Goal: Information Seeking & Learning: Learn about a topic

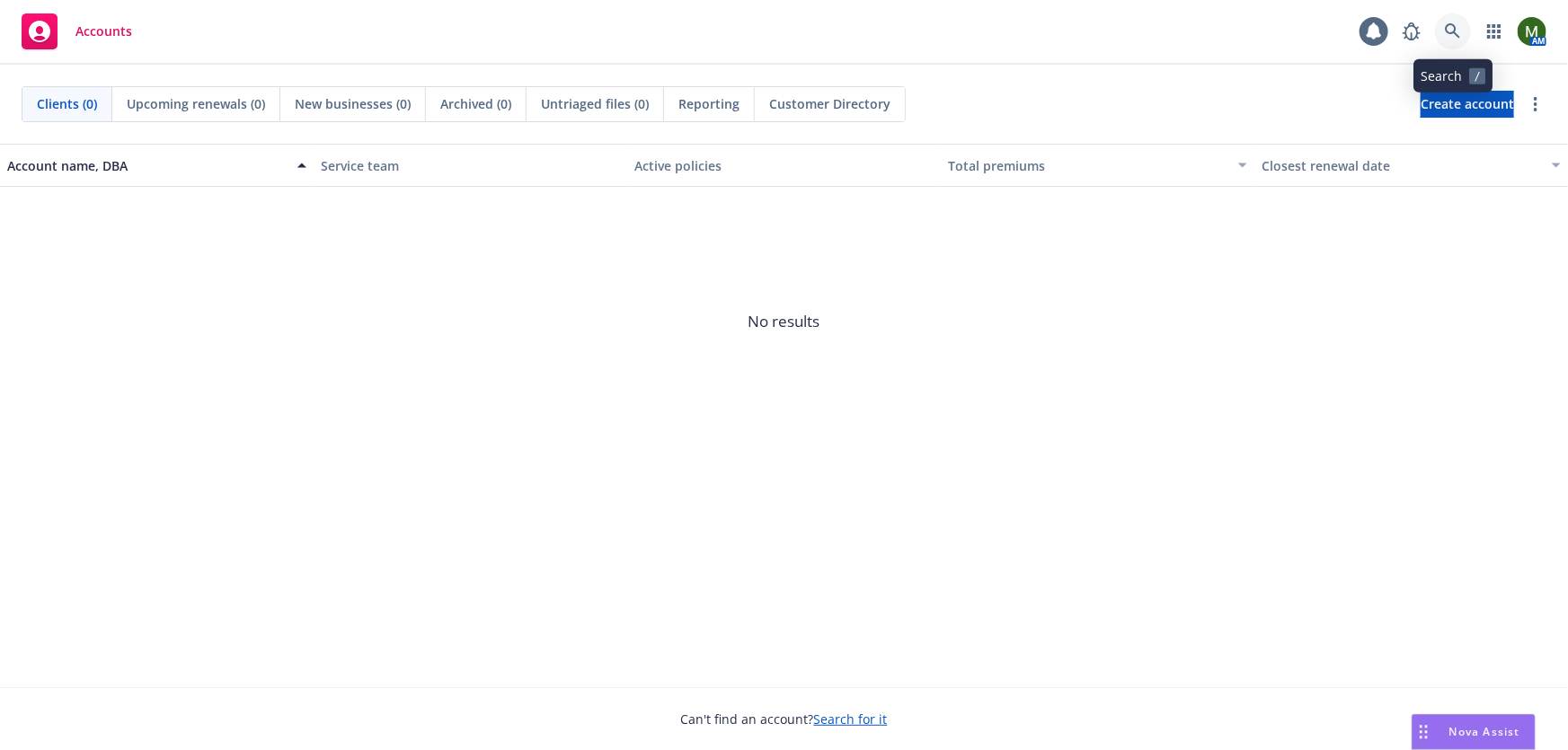
click at [1450, 28] on icon at bounding box center [1453, 32] width 16 height 16
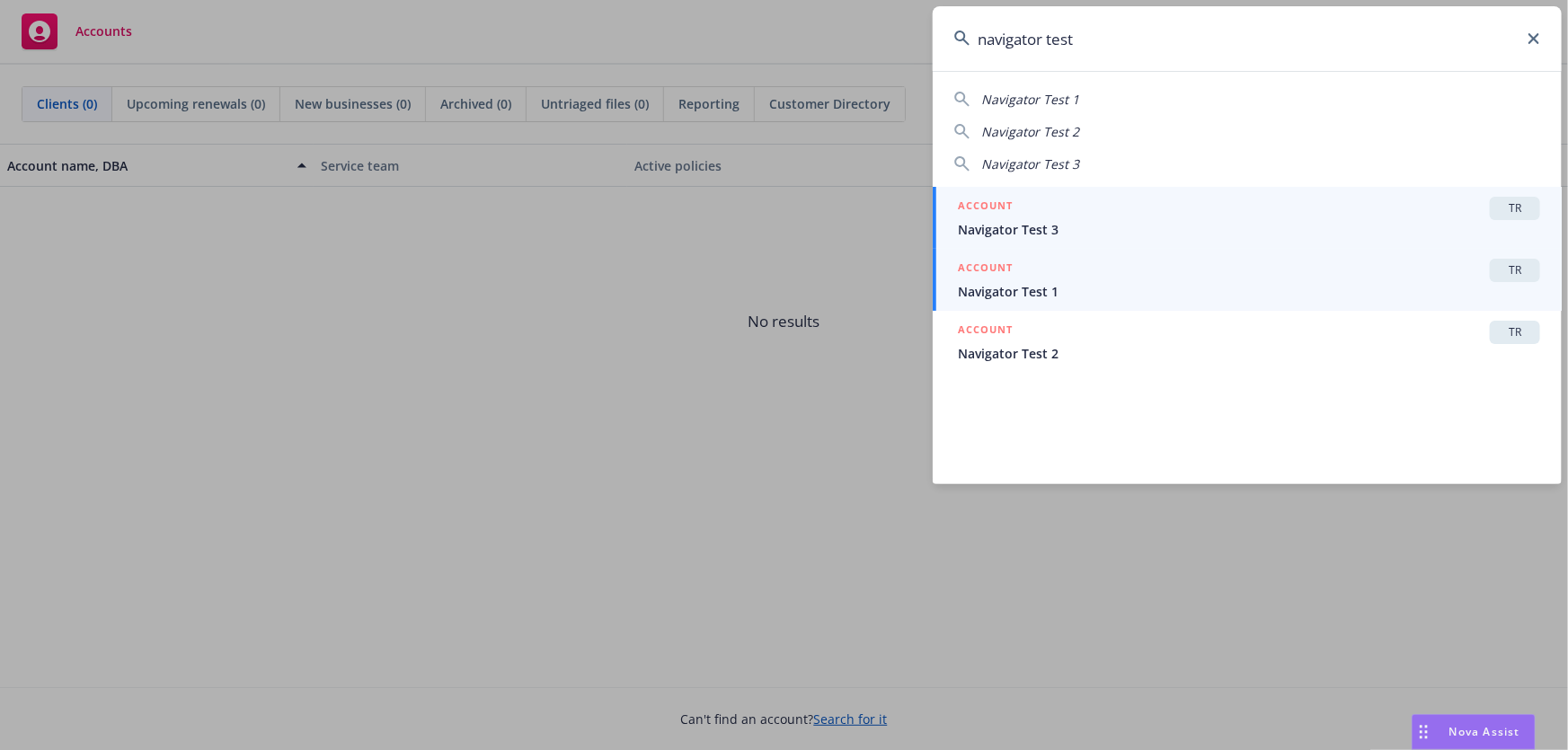
type input "navigator test"
click at [1132, 300] on span "Navigator Test 1" at bounding box center [1249, 291] width 582 height 19
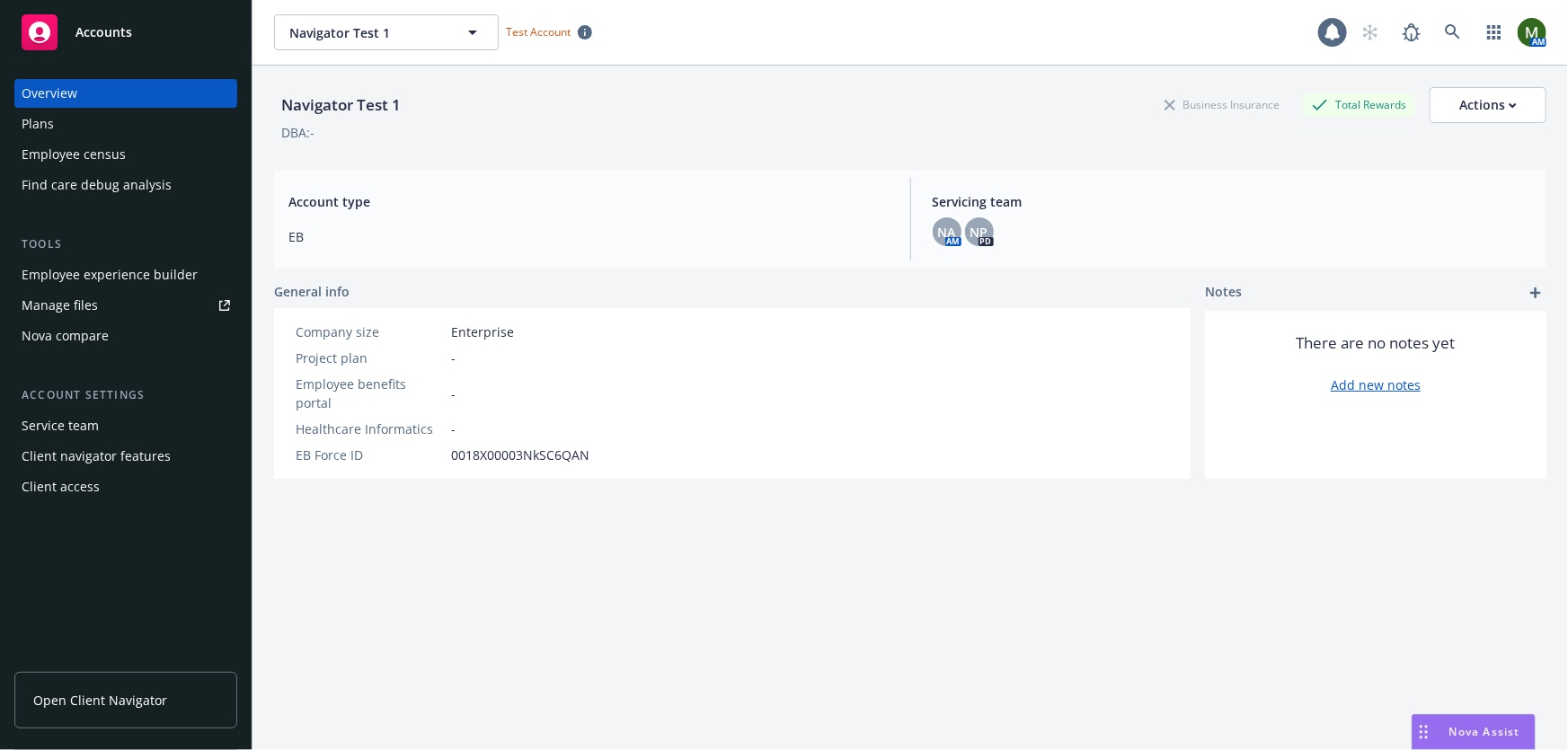
click at [89, 118] on div "Plans" at bounding box center [126, 123] width 209 height 29
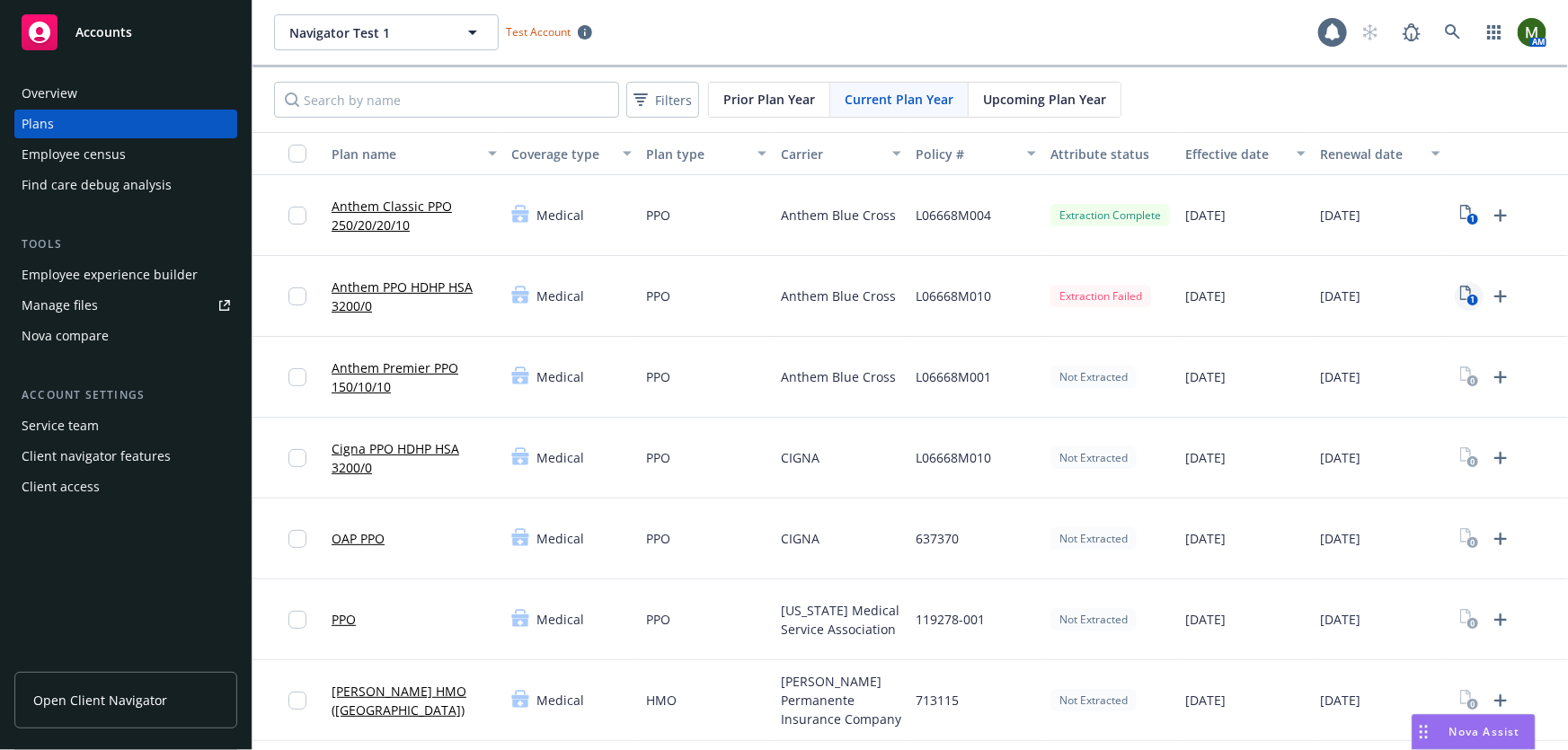
click at [1468, 290] on icon "1" at bounding box center [1468, 296] width 19 height 21
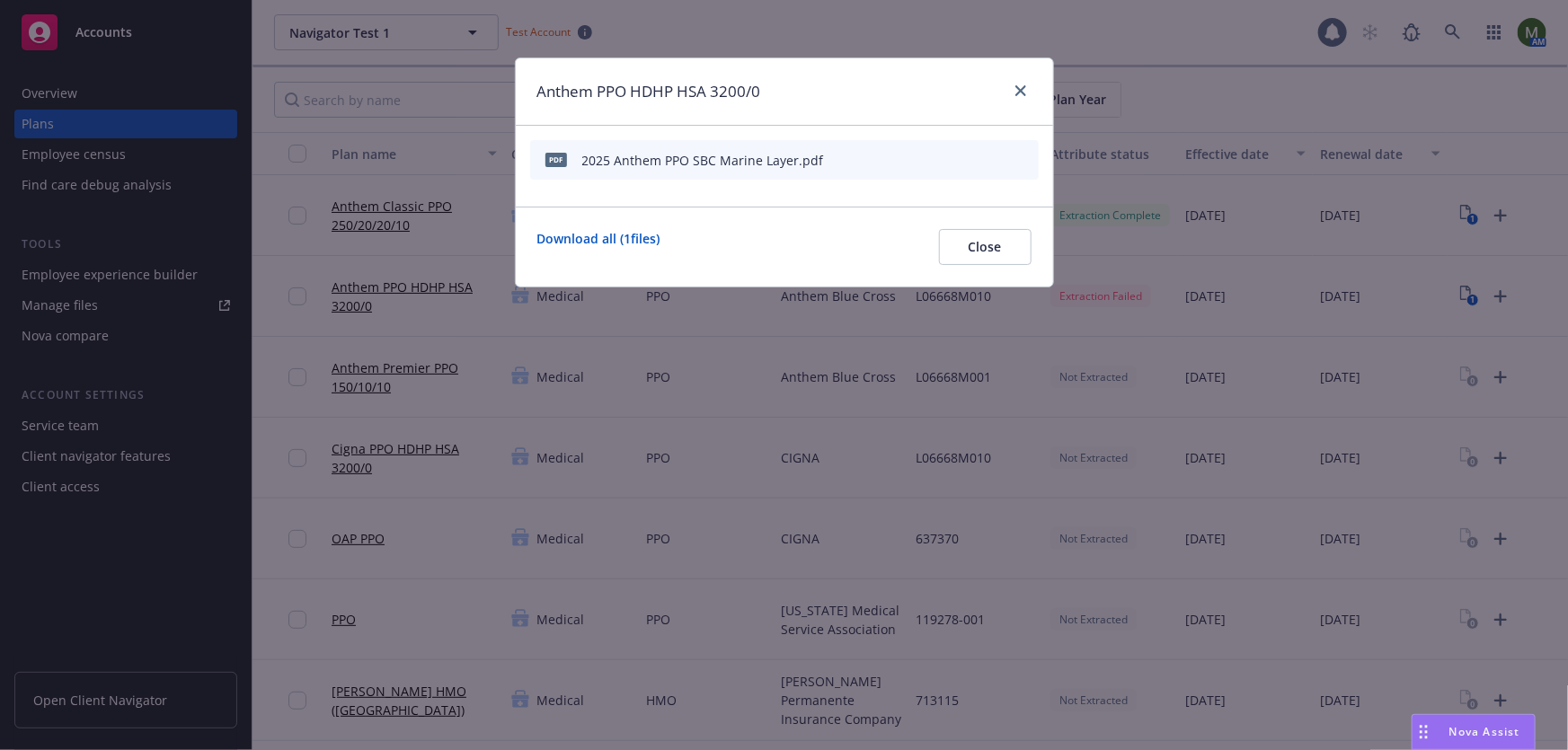
click at [926, 160] on icon "start extraction" at bounding box center [931, 159] width 22 height 22
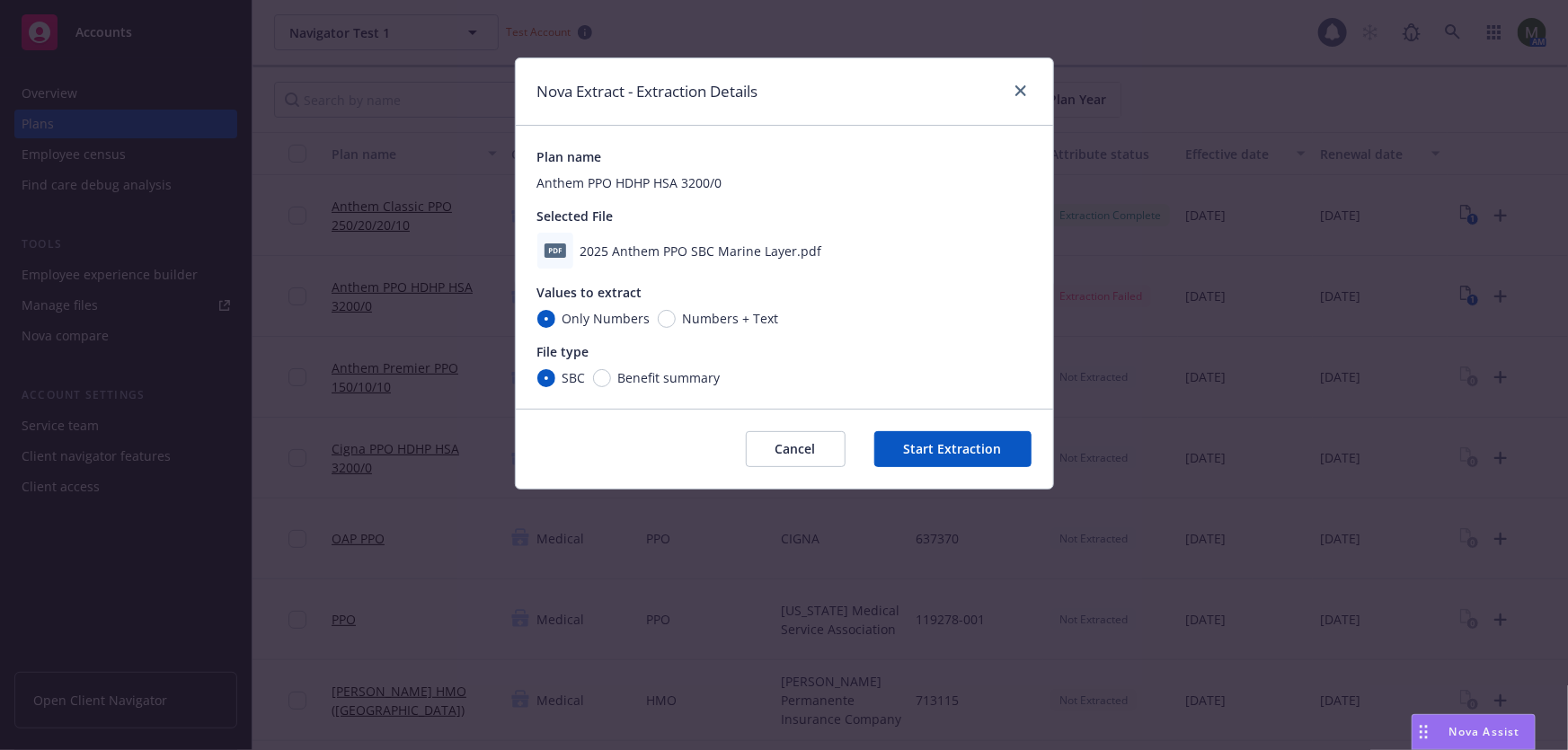
click at [937, 441] on button "Start Extraction" at bounding box center [953, 449] width 158 height 35
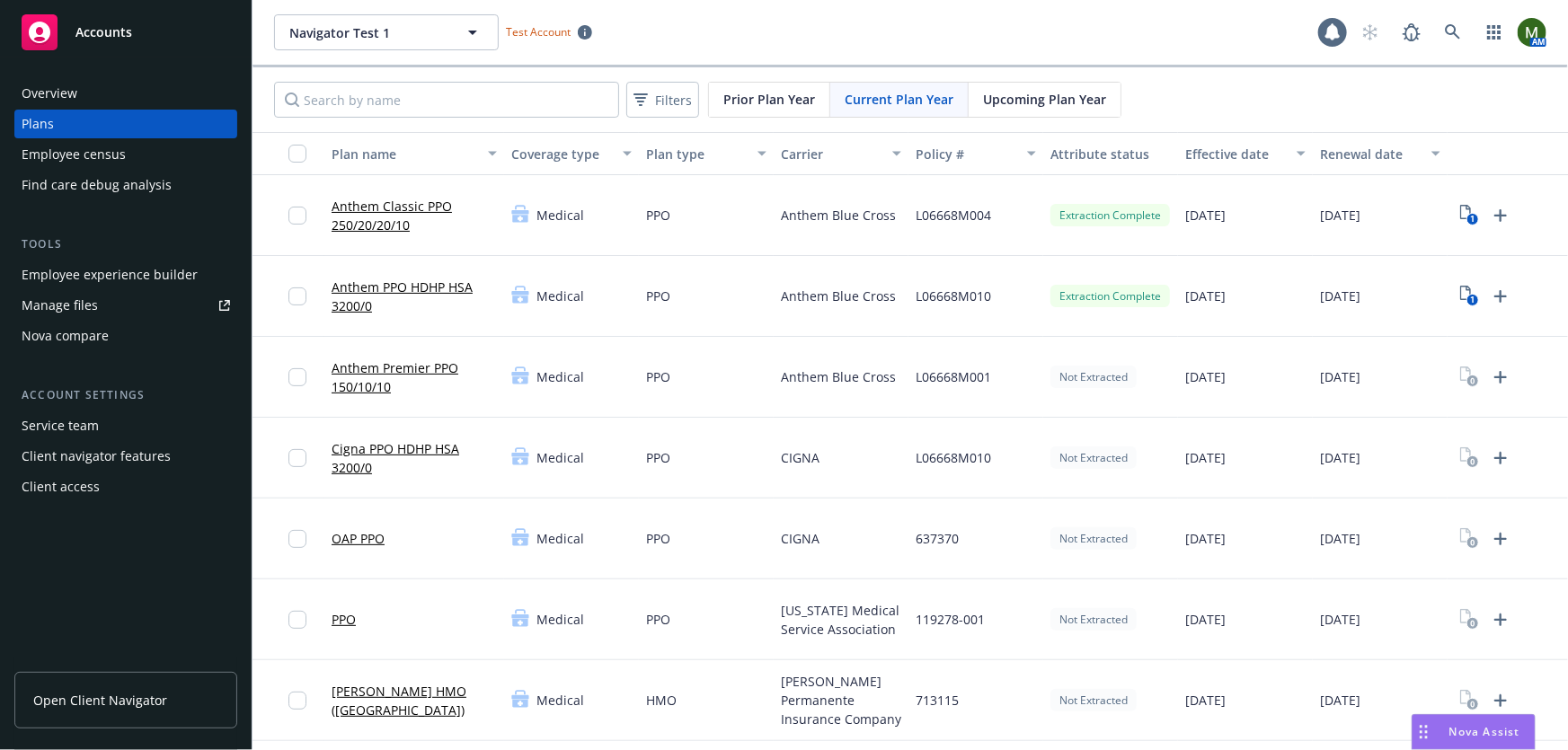
click at [415, 280] on link "Anthem PPO HDHP HSA 3200/0" at bounding box center [414, 297] width 166 height 37
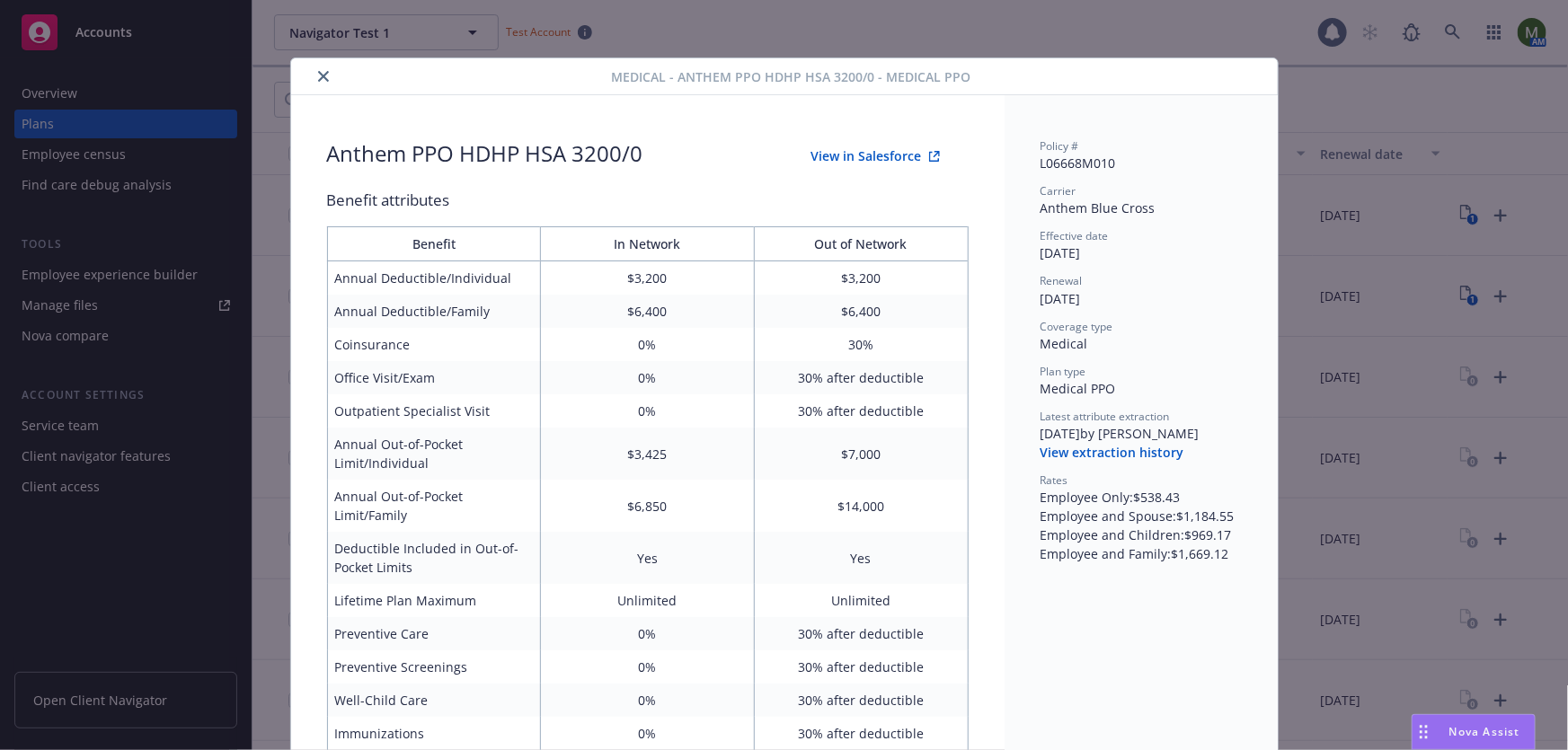
scroll to position [54, 0]
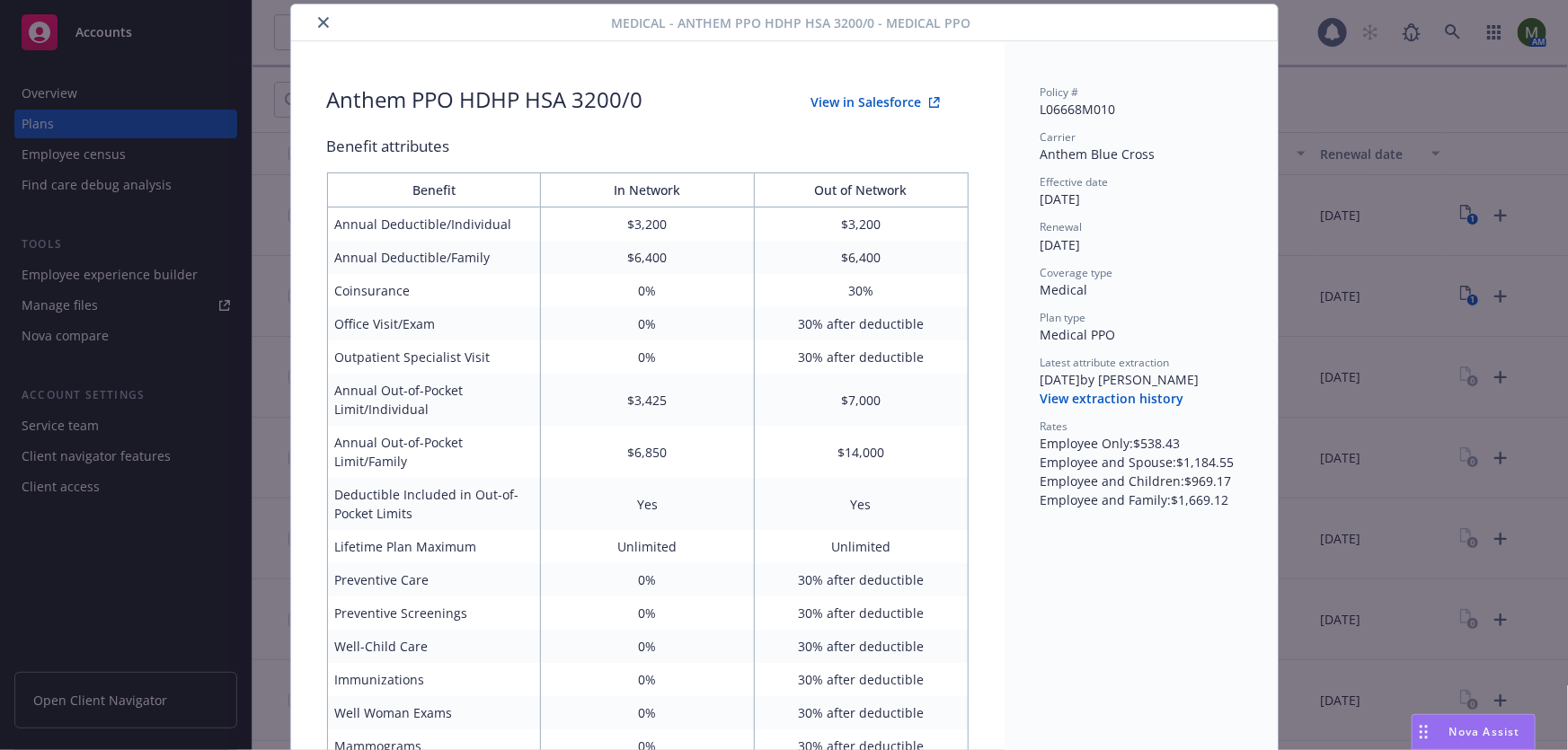
click at [870, 96] on button "View in Salesforce" at bounding box center [875, 102] width 186 height 35
click at [316, 29] on button "close" at bounding box center [323, 23] width 22 height 22
